Goal: Task Accomplishment & Management: Manage account settings

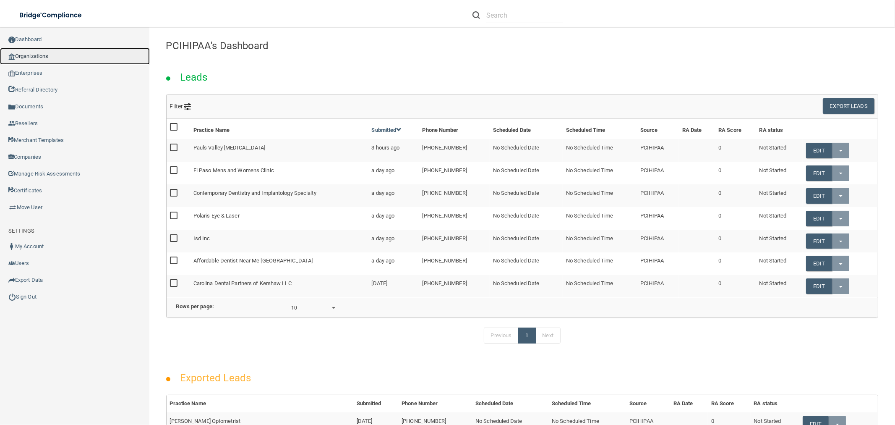
click at [27, 53] on link "Organizations" at bounding box center [75, 56] width 150 height 17
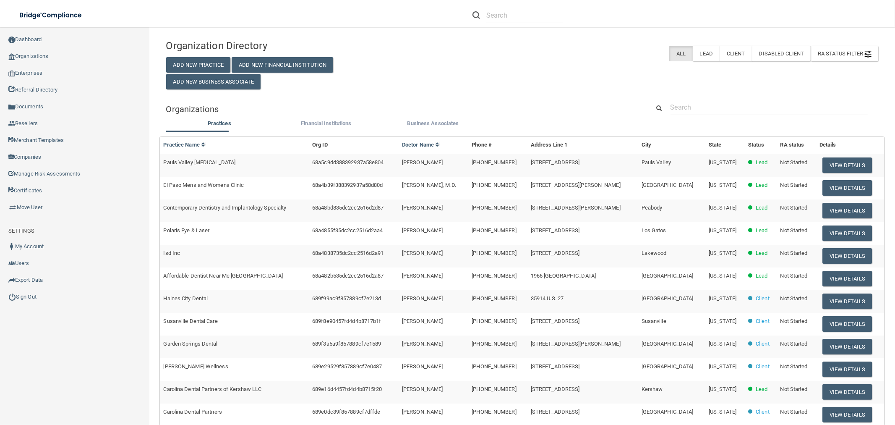
click at [712, 113] on div "Organizations" at bounding box center [522, 108] width 725 height 19
click at [711, 110] on input "text" at bounding box center [769, 107] width 197 height 16
paste input "[EMAIL_ADDRESS][DOMAIN_NAME]"
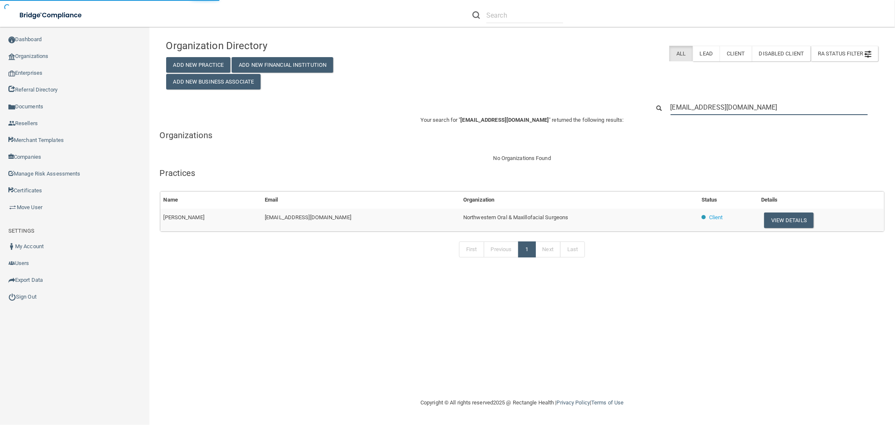
type input "[EMAIL_ADDRESS][DOMAIN_NAME]"
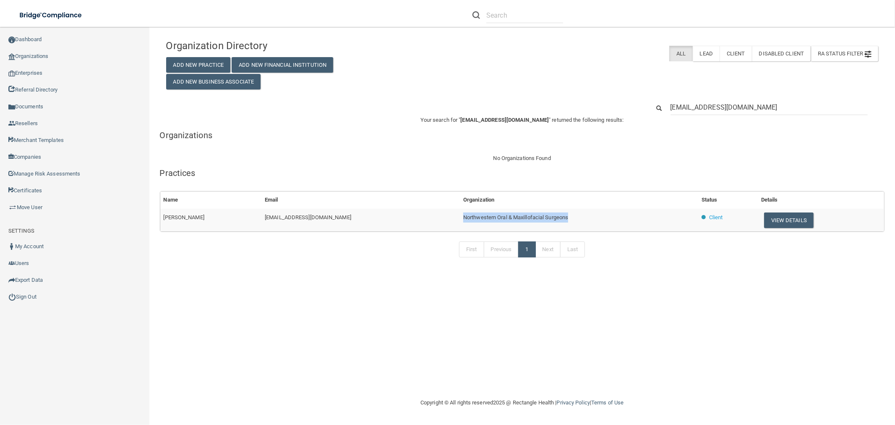
drag, startPoint x: 543, startPoint y: 219, endPoint x: 430, endPoint y: 214, distance: 113.8
click at [460, 214] on td "Northwestern Oral & Maxillofacial Surgeons" at bounding box center [579, 220] width 238 height 23
copy span "Northwestern Oral & Maxillofacial Surgeons"
click at [774, 216] on button "View Details" at bounding box center [789, 220] width 50 height 16
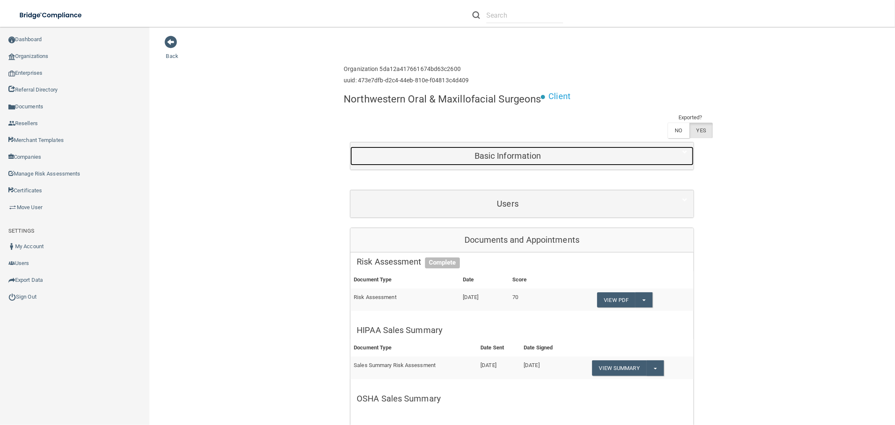
drag, startPoint x: 500, startPoint y: 159, endPoint x: 504, endPoint y: 173, distance: 14.8
click at [500, 159] on h5 "Basic Information" at bounding box center [508, 155] width 302 height 9
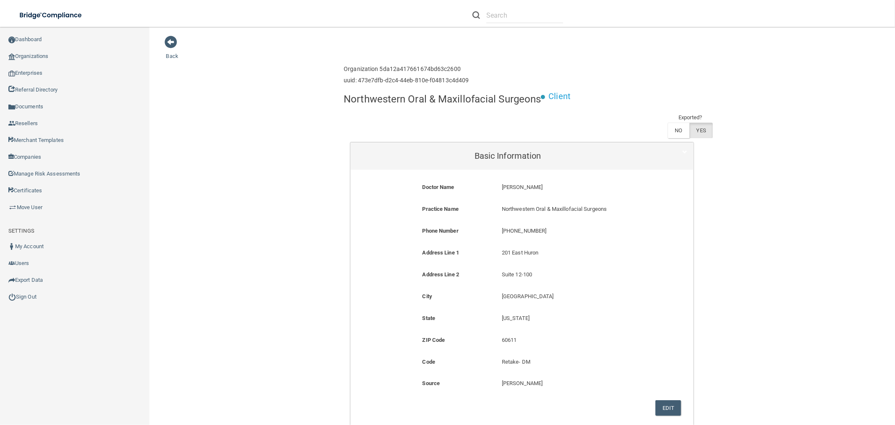
click at [515, 192] on div "Dr. Alexis Olsson Dr. Alexis Olsson" at bounding box center [575, 190] width 159 height 16
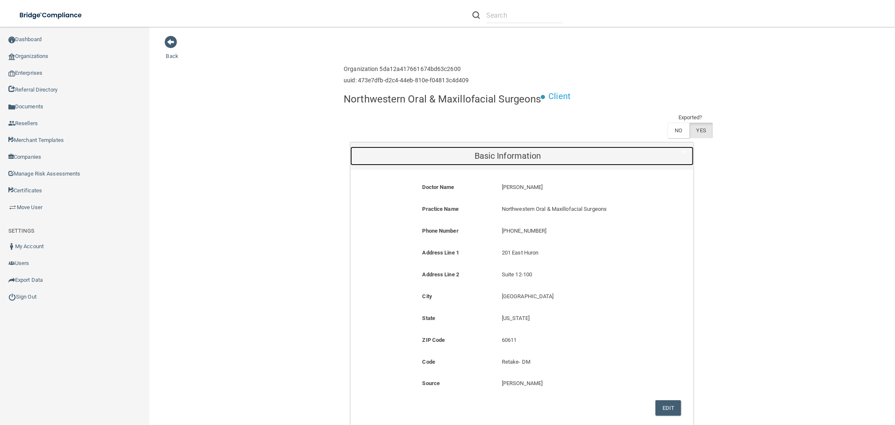
click at [508, 153] on h5 "Basic Information" at bounding box center [508, 155] width 302 height 9
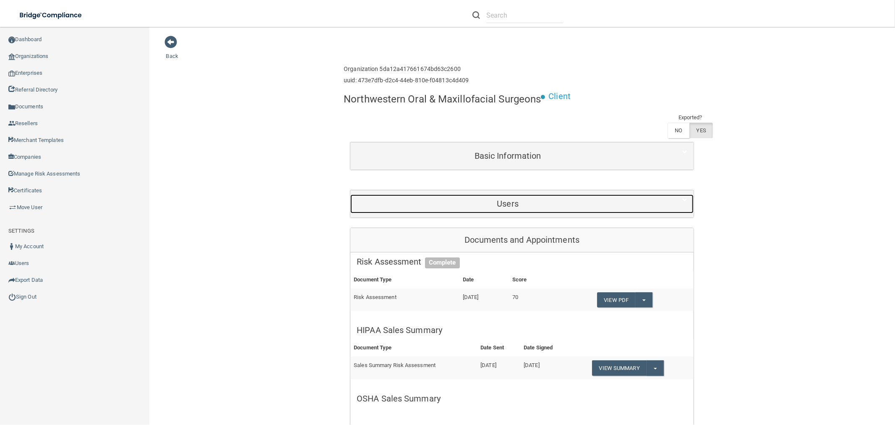
click at [526, 206] on h5 "Users" at bounding box center [508, 203] width 302 height 9
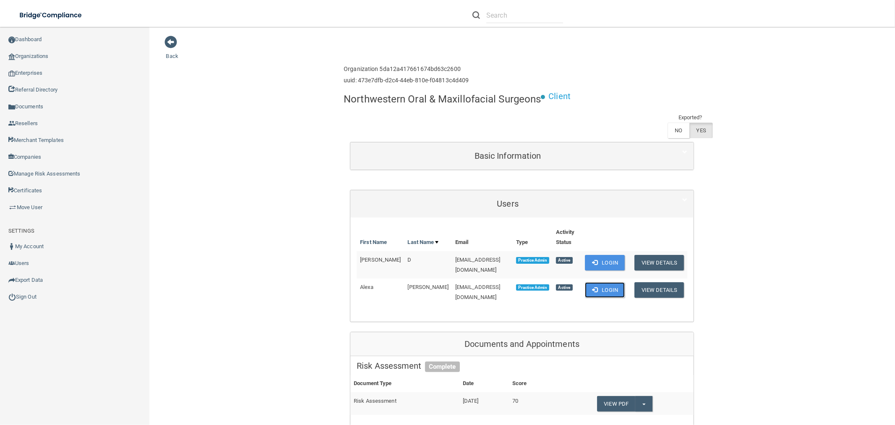
click at [605, 284] on button "Login" at bounding box center [605, 290] width 40 height 16
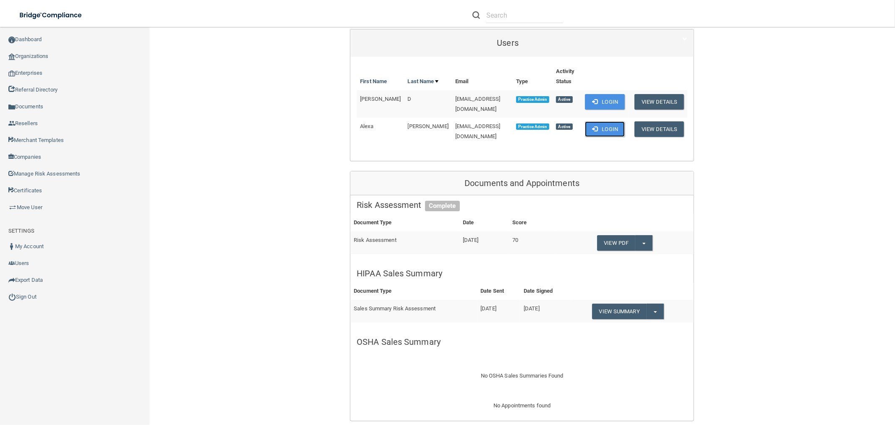
scroll to position [186, 0]
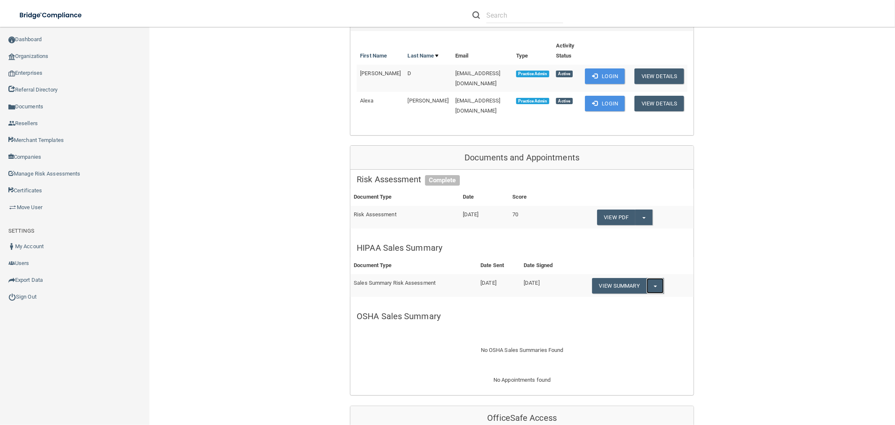
click at [657, 279] on button "Split button!" at bounding box center [655, 286] width 17 height 16
click at [628, 296] on link "Download as PDF" at bounding box center [627, 302] width 70 height 13
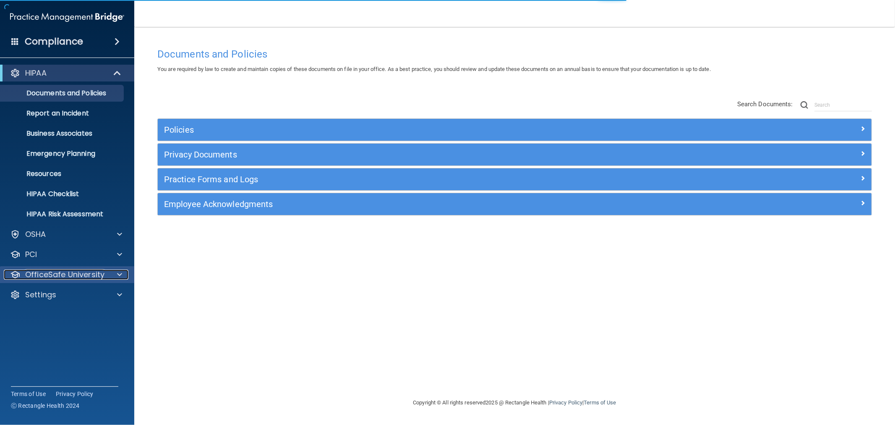
click at [83, 274] on p "OfficeSafe University" at bounding box center [64, 274] width 79 height 10
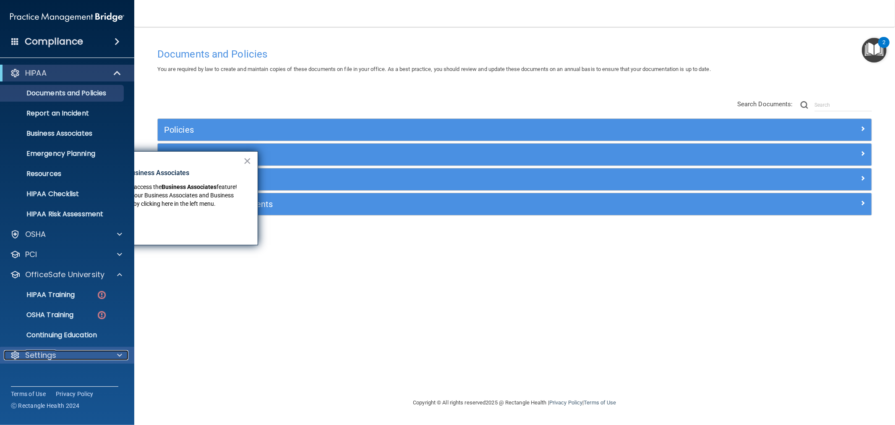
click at [40, 358] on p "Settings" at bounding box center [40, 355] width 31 height 10
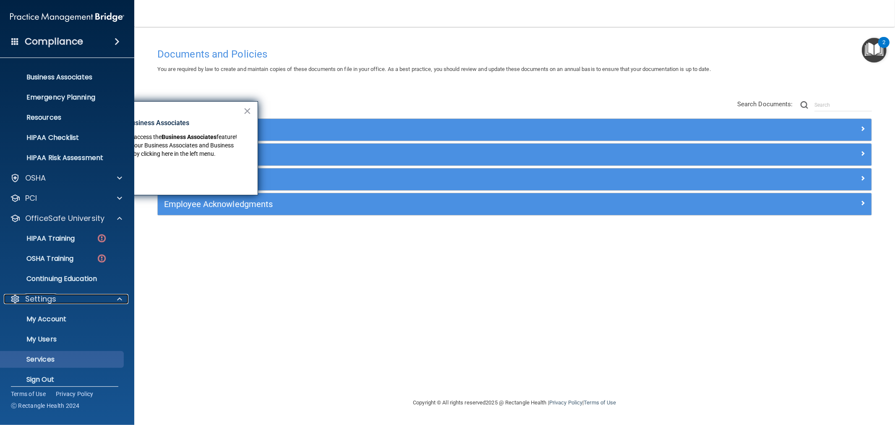
scroll to position [64, 0]
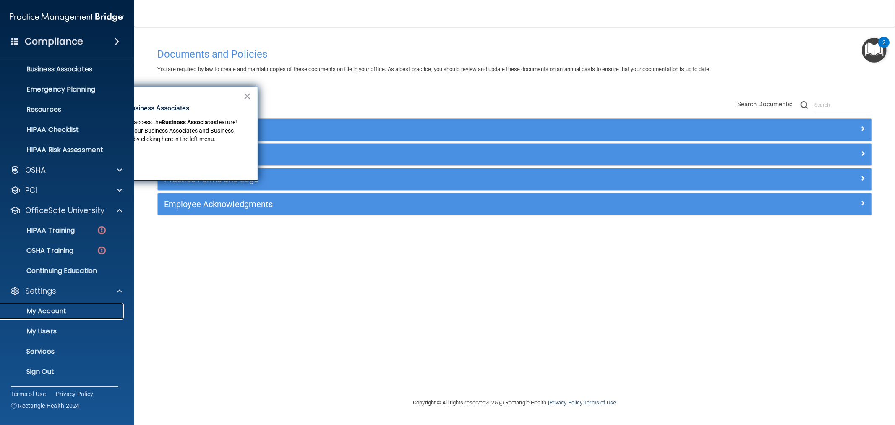
click at [61, 317] on link "My Account" at bounding box center [58, 311] width 132 height 17
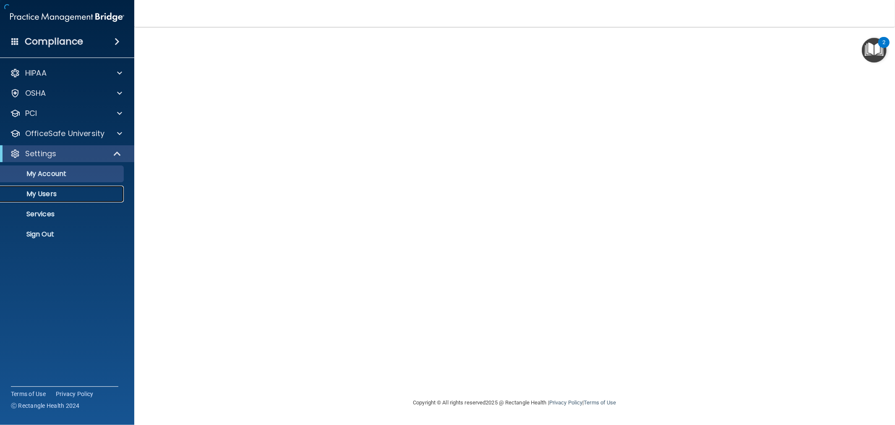
click at [45, 193] on p "My Users" at bounding box center [62, 194] width 115 height 8
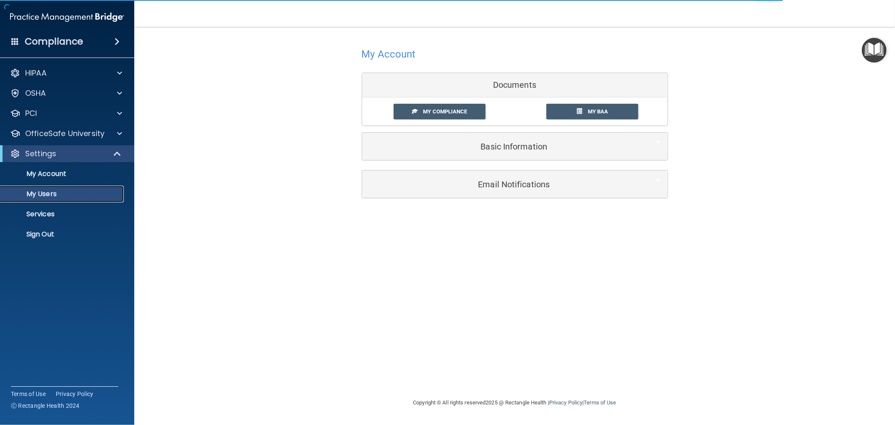
select select "20"
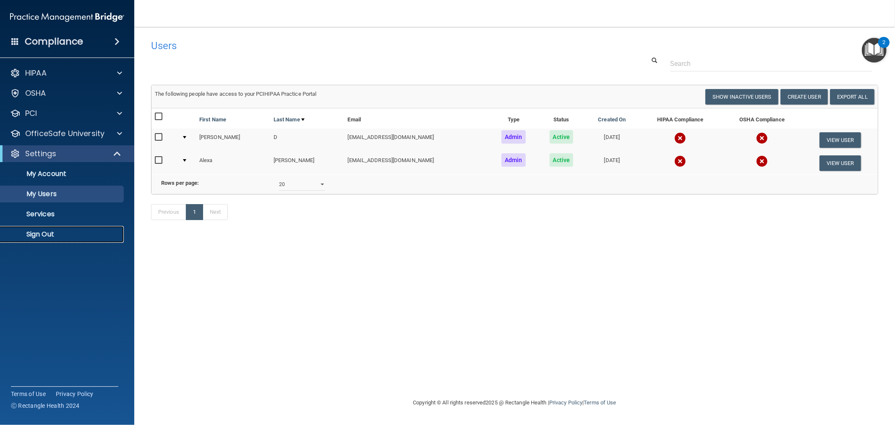
drag, startPoint x: 43, startPoint y: 233, endPoint x: 45, endPoint y: 222, distance: 10.7
click at [43, 233] on p "Sign Out" at bounding box center [62, 234] width 115 height 8
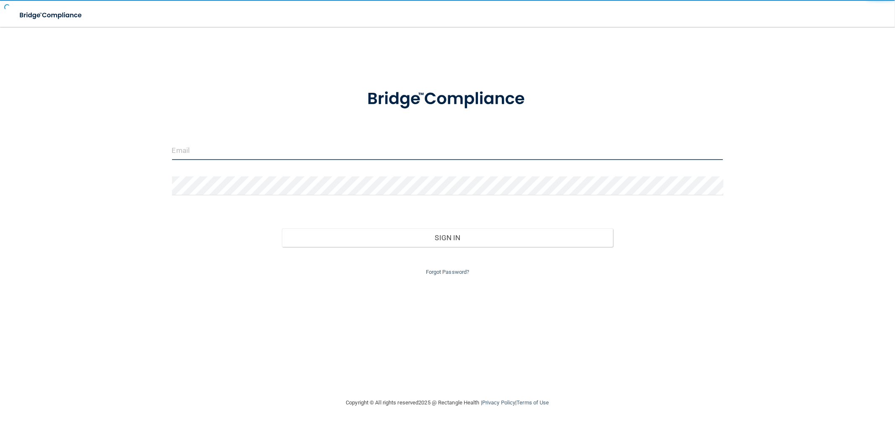
type input "[EMAIL_ADDRESS][DOMAIN_NAME]"
